Goal: Transaction & Acquisition: Purchase product/service

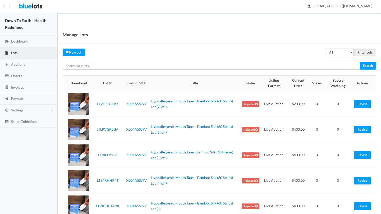
scroll to position [65, 0]
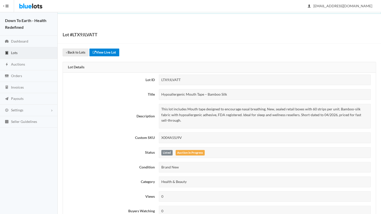
click at [101, 51] on link "View Live Lot" at bounding box center [104, 53] width 30 height 8
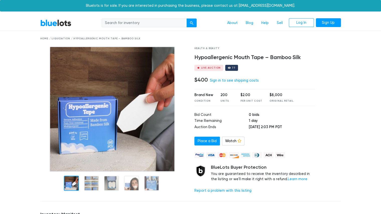
click at [228, 67] on div at bounding box center [229, 67] width 3 height 3
click at [236, 68] on div "Live Auction 77" at bounding box center [254, 68] width 121 height 6
